Goal: Transaction & Acquisition: Purchase product/service

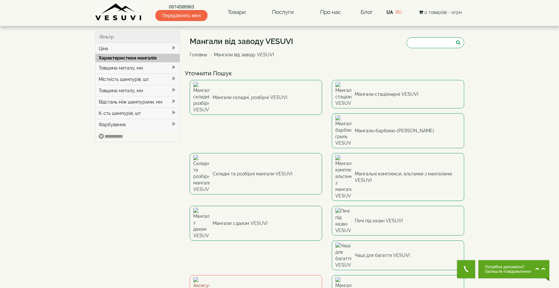
scroll to position [16, 0]
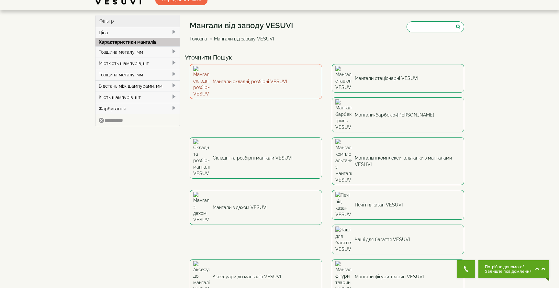
click at [276, 76] on link "Мангали складні, розбірні VESUVI" at bounding box center [256, 81] width 132 height 35
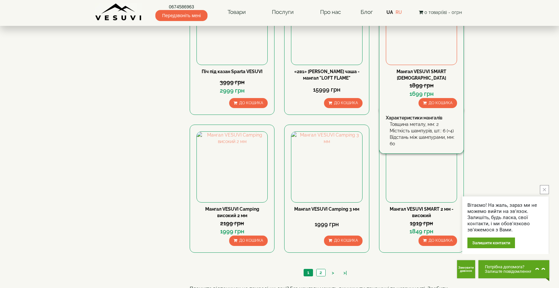
scroll to position [562, 0]
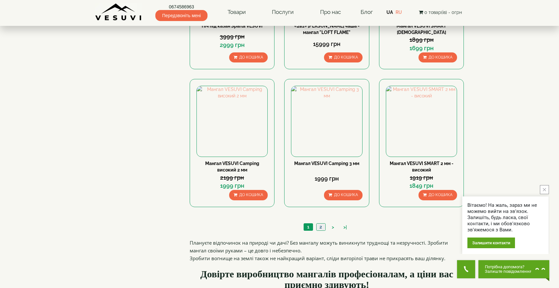
click at [322, 229] on link "2" at bounding box center [320, 227] width 9 height 7
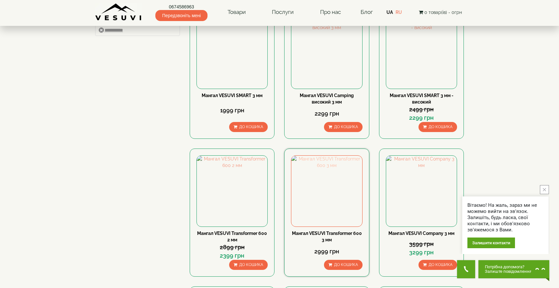
scroll to position [71, 0]
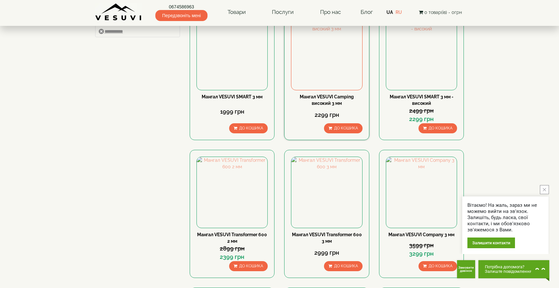
click at [336, 98] on link "Мангал VESUVI Camping високий 3 мм" at bounding box center [327, 100] width 54 height 12
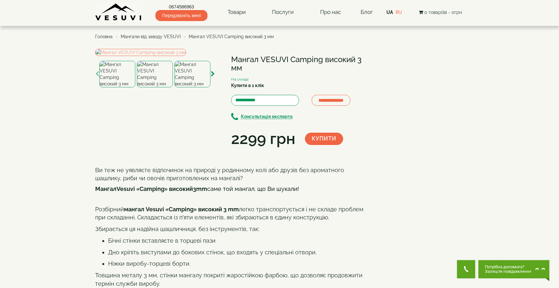
click at [163, 87] on img at bounding box center [155, 74] width 36 height 27
click at [186, 87] on img at bounding box center [193, 74] width 36 height 27
click at [163, 87] on img at bounding box center [155, 74] width 36 height 27
click at [109, 87] on img at bounding box center [117, 74] width 36 height 27
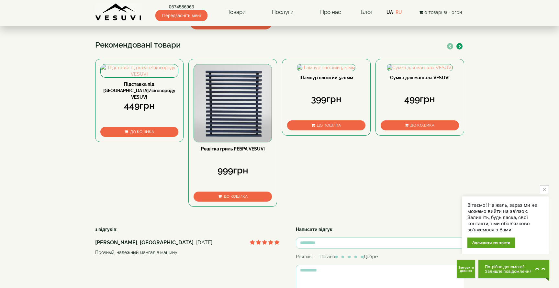
scroll to position [291, 0]
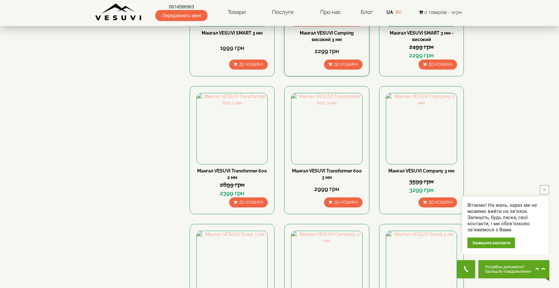
scroll to position [52, 0]
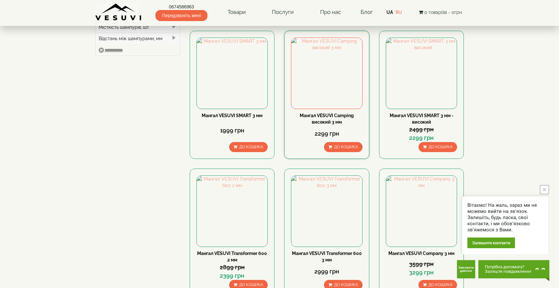
click at [329, 112] on div "Мангал VESUVI Camping високий 3 мм" at bounding box center [326, 118] width 71 height 13
click at [329, 121] on link "Мангал VESUVI Camping високий 3 мм" at bounding box center [327, 119] width 54 height 12
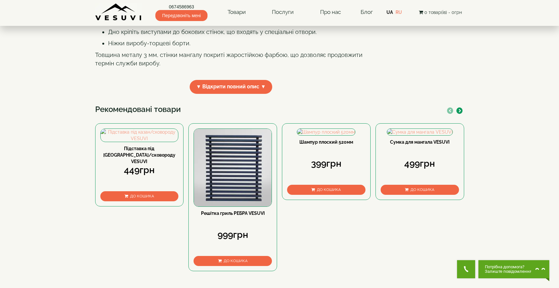
scroll to position [126, 0]
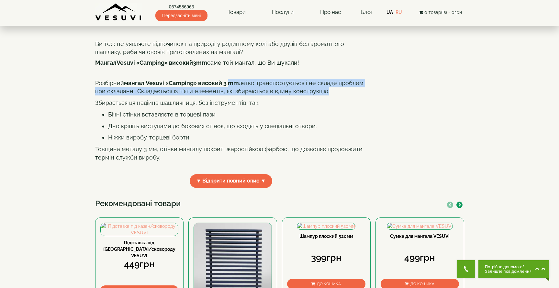
drag, startPoint x: 229, startPoint y: 139, endPoint x: 324, endPoint y: 152, distance: 95.5
click at [324, 96] on p "Розбірний мангал Vesuvi «Camping» високий 3 mm легко транспортується і не склад…" at bounding box center [231, 87] width 272 height 17
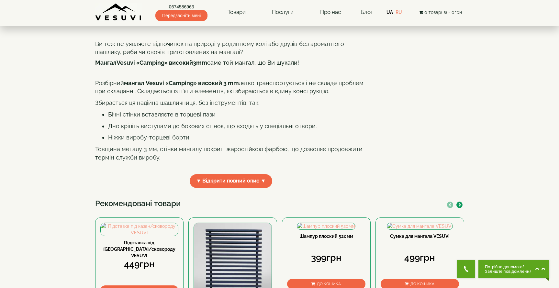
click at [346, 158] on div "Ви теж не уявляєте відпочинок на природі у родинному колі або друзів без аромат…" at bounding box center [231, 105] width 272 height 130
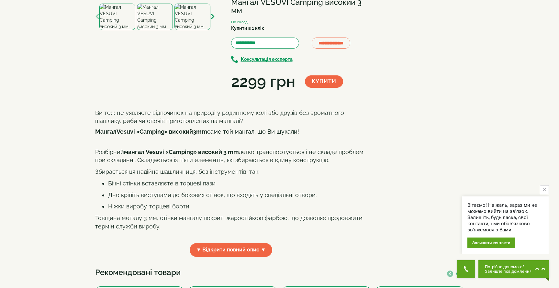
scroll to position [0, 0]
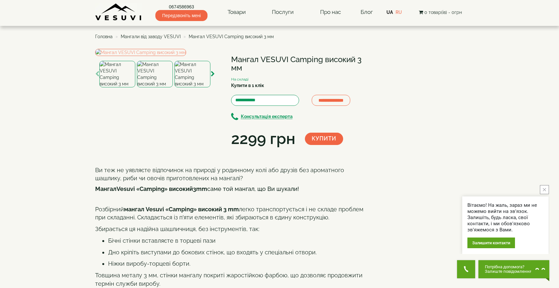
click at [193, 87] on img at bounding box center [193, 74] width 36 height 27
click at [214, 77] on icon "button" at bounding box center [213, 74] width 4 height 6
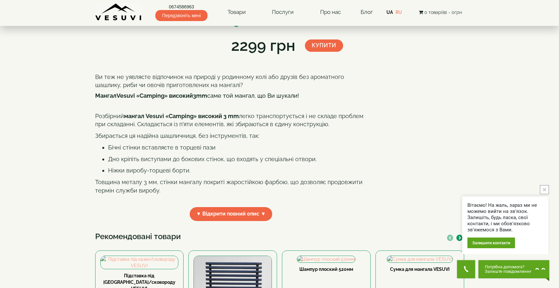
scroll to position [100, 0]
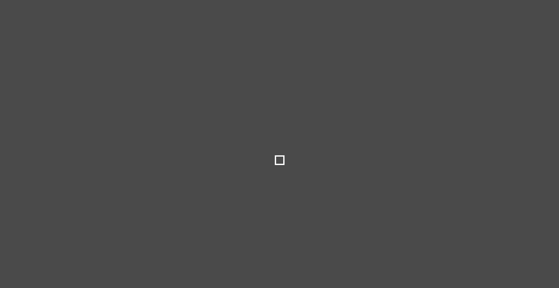
select select
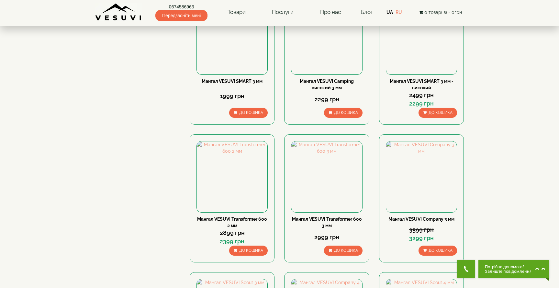
scroll to position [87, 0]
click at [323, 159] on img at bounding box center [326, 176] width 71 height 71
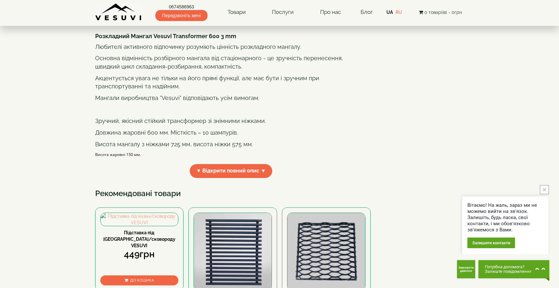
scroll to position [235, 0]
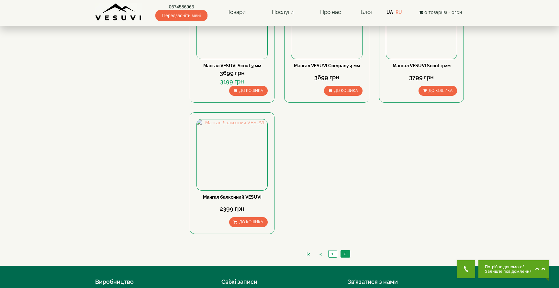
scroll to position [383, 0]
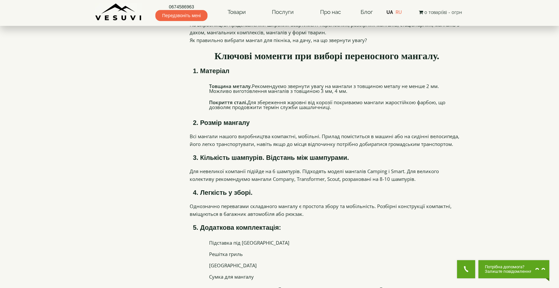
scroll to position [837, 0]
